Goal: Information Seeking & Learning: Learn about a topic

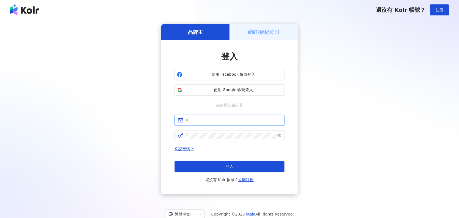
click at [195, 123] on input "text" at bounding box center [234, 120] width 96 height 6
type input "**********"
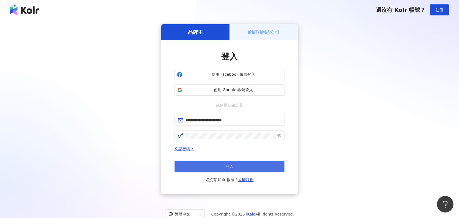
click at [220, 168] on button "登入" at bounding box center [230, 166] width 110 height 11
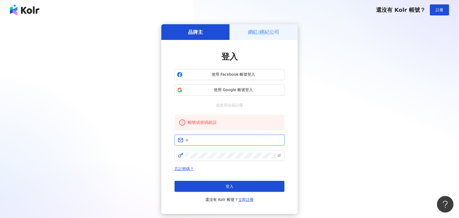
click at [195, 137] on input "text" at bounding box center [234, 140] width 96 height 6
type input "**********"
click at [211, 183] on button "登入" at bounding box center [230, 186] width 110 height 11
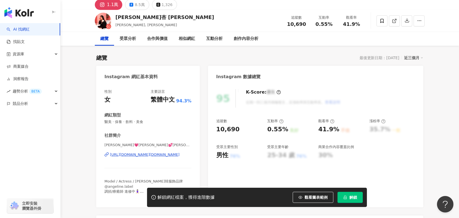
scroll to position [28, 0]
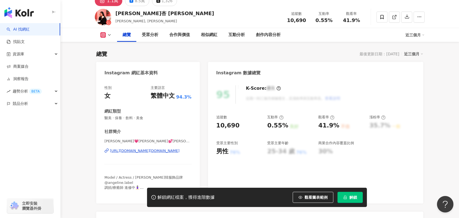
scroll to position [0, 0]
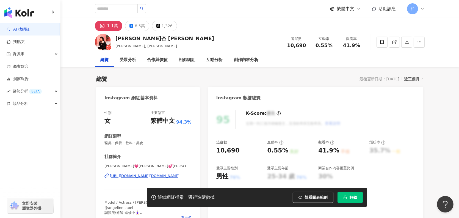
click at [418, 7] on div "和" at bounding box center [416, 8] width 18 height 11
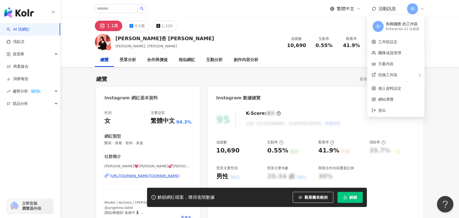
click at [421, 8] on icon at bounding box center [423, 9] width 4 height 4
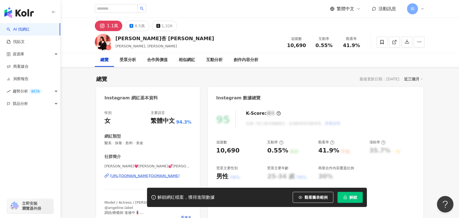
click at [421, 9] on icon at bounding box center [423, 9] width 4 height 4
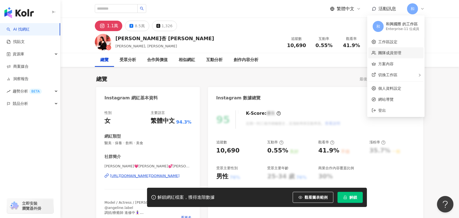
click at [402, 53] on link "團隊成員管理" at bounding box center [389, 53] width 23 height 4
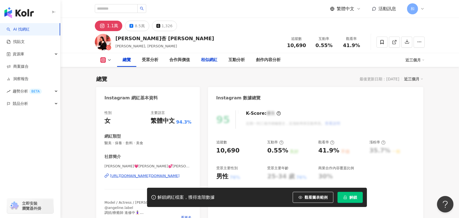
click at [207, 61] on div "相似網紅" at bounding box center [209, 60] width 17 height 7
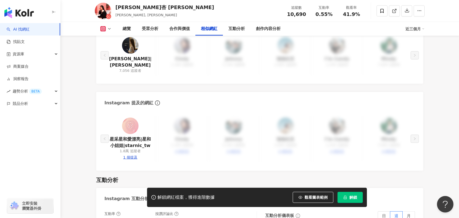
scroll to position [937, 0]
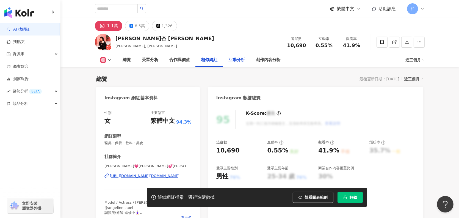
click at [233, 61] on div "互動分析" at bounding box center [237, 60] width 17 height 7
click at [276, 59] on div "創作內容分析" at bounding box center [268, 60] width 25 height 7
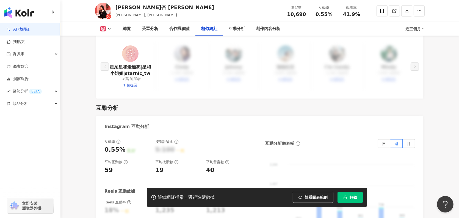
scroll to position [1047, 0]
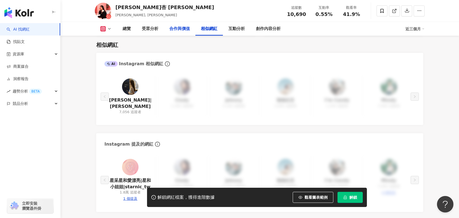
click at [183, 28] on div "合作與價值" at bounding box center [179, 29] width 21 height 7
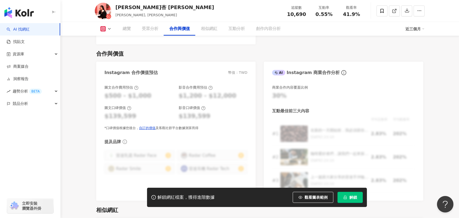
click at [111, 30] on icon at bounding box center [109, 29] width 4 height 4
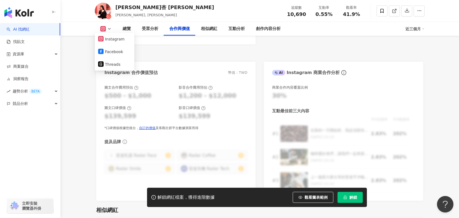
click at [108, 29] on icon at bounding box center [109, 29] width 4 height 4
click at [109, 53] on button "Facebook" at bounding box center [114, 52] width 33 height 8
click at [106, 79] on div "圖文合作費用預估 $500 - $1,000 影音合作費用預估 $1,200 - $12,000 圖文口碑價值 $139,599 影音口碑價值 $139,59…" at bounding box center [176, 139] width 160 height 121
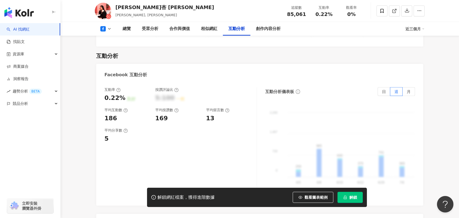
scroll to position [1037, 0]
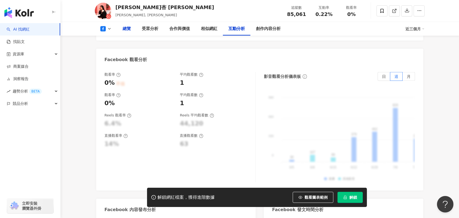
click at [131, 27] on div "總覽" at bounding box center [126, 29] width 19 height 14
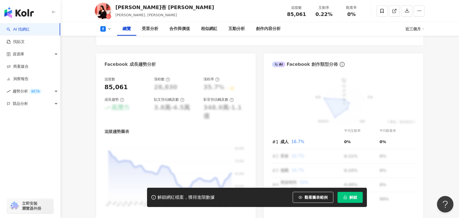
scroll to position [303, 0]
